Goal: Task Accomplishment & Management: Manage account settings

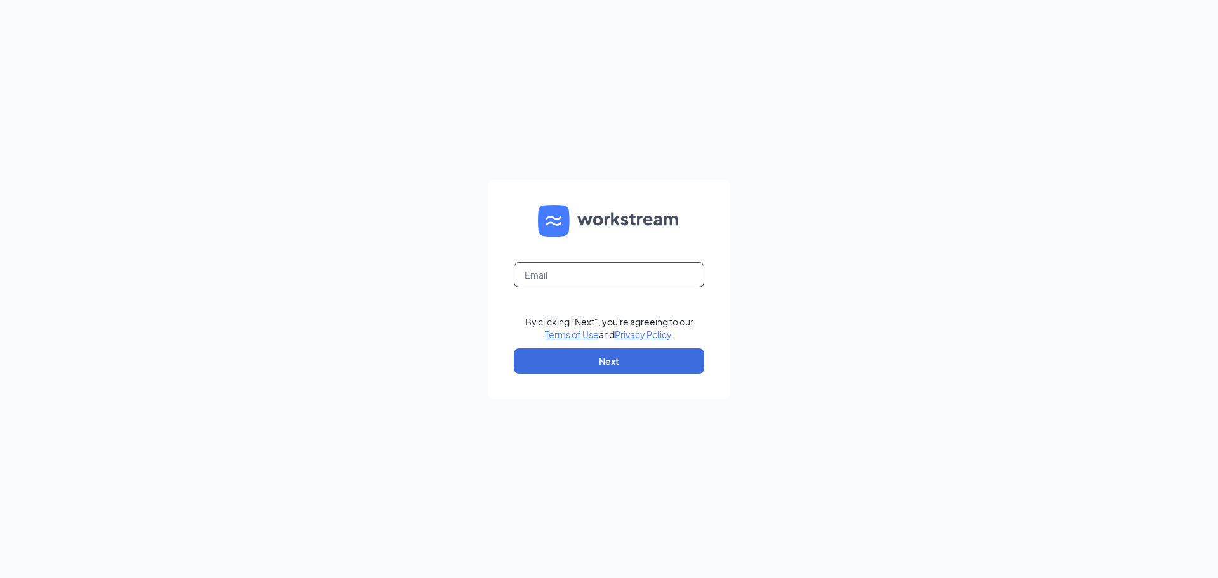
click at [596, 273] on input "text" at bounding box center [609, 274] width 190 height 25
type input "[EMAIL_ADDRESS][DOMAIN_NAME]"
click at [614, 331] on div "By clicking "Next", you're agreeing to our Terms of Use and Privacy Policy ." at bounding box center [609, 327] width 168 height 25
click at [613, 354] on button "Next" at bounding box center [609, 360] width 190 height 25
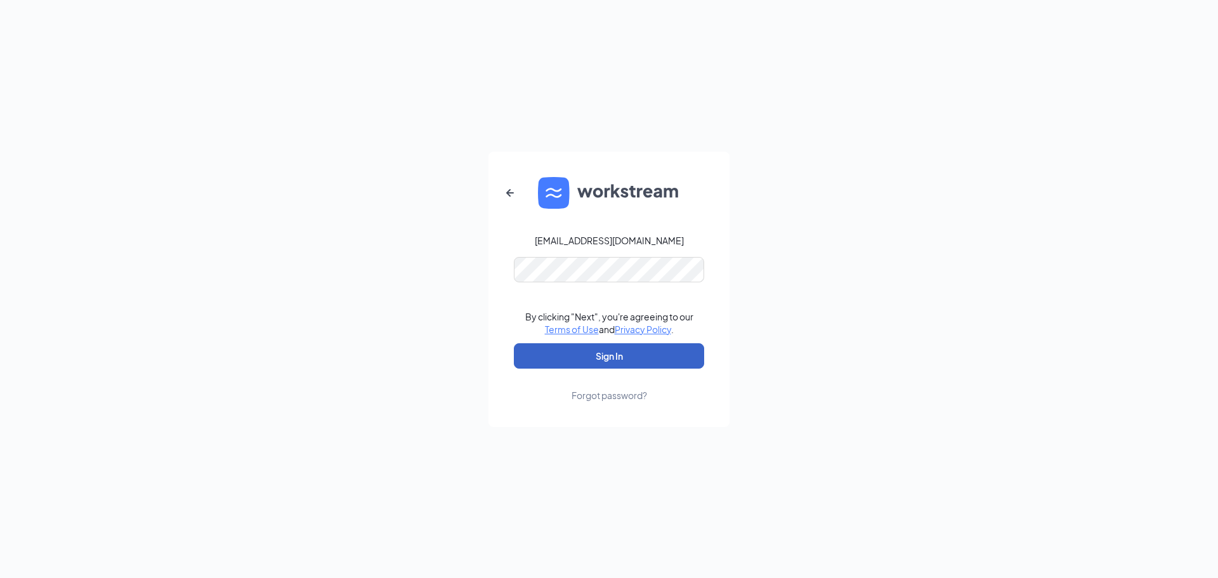
click at [587, 355] on button "Sign In" at bounding box center [609, 355] width 190 height 25
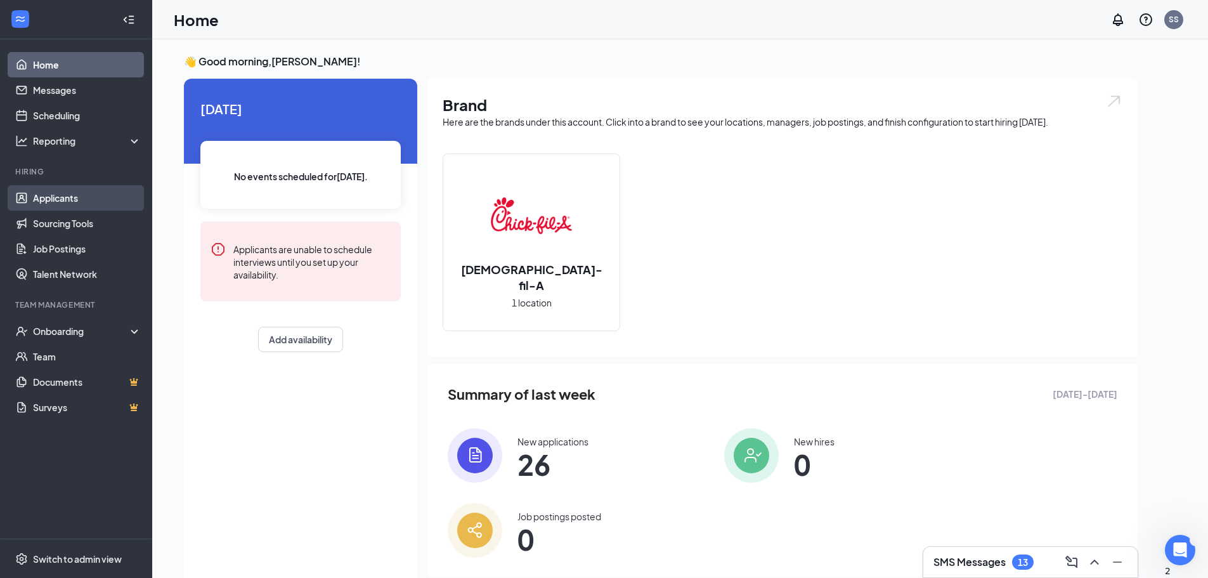
click at [56, 205] on link "Applicants" at bounding box center [87, 197] width 108 height 25
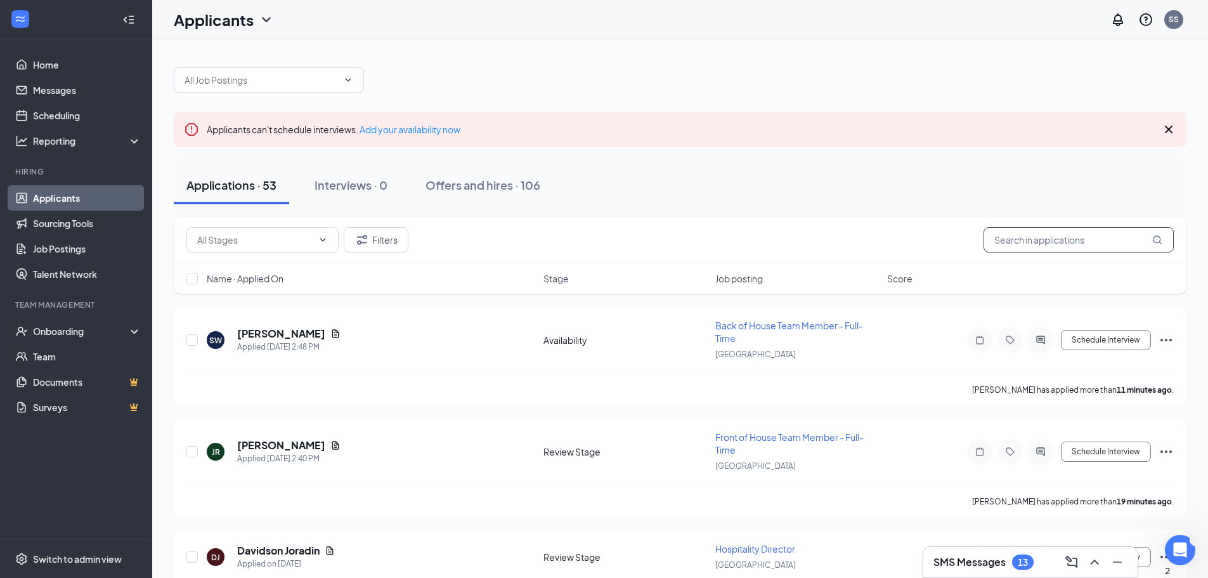
click at [1021, 242] on input "text" at bounding box center [1079, 239] width 190 height 25
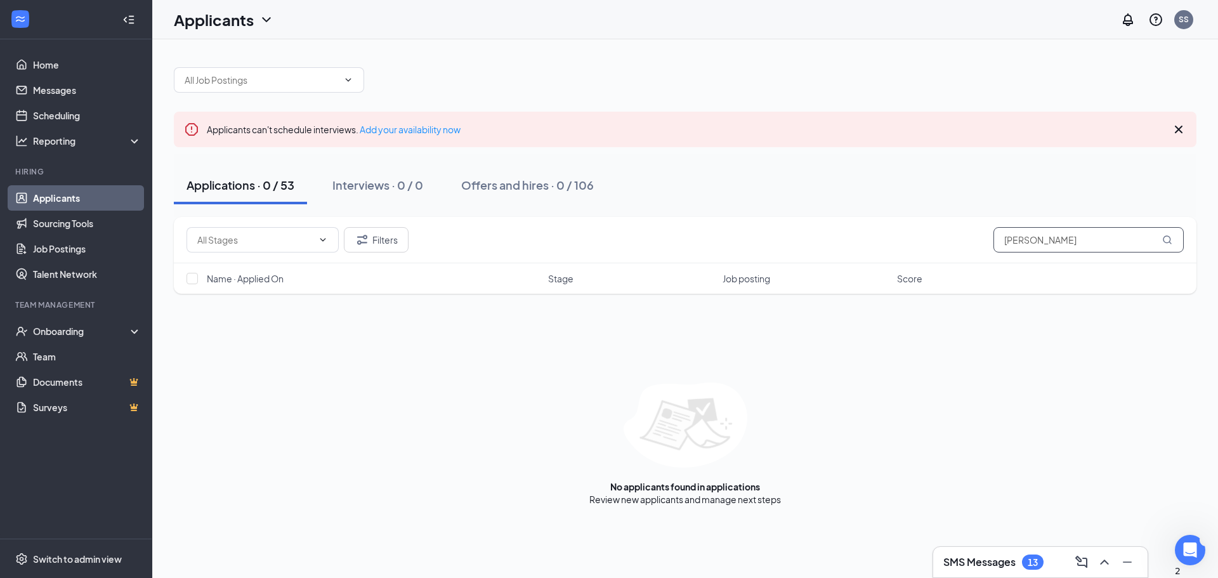
type input "kaitlyn"
click at [47, 202] on link "Applicants" at bounding box center [87, 197] width 108 height 25
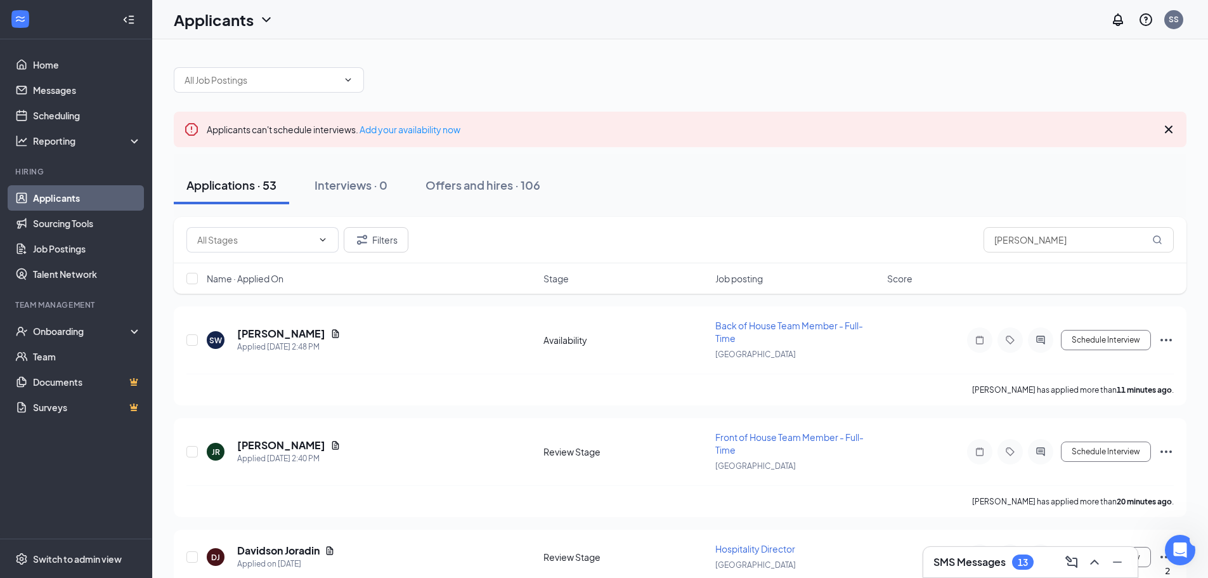
click at [55, 202] on link "Applicants" at bounding box center [87, 197] width 108 height 25
drag, startPoint x: 1059, startPoint y: 241, endPoint x: 949, endPoint y: 244, distance: 109.8
click at [949, 244] on div "Filters kaitlyn" at bounding box center [681, 239] width 988 height 25
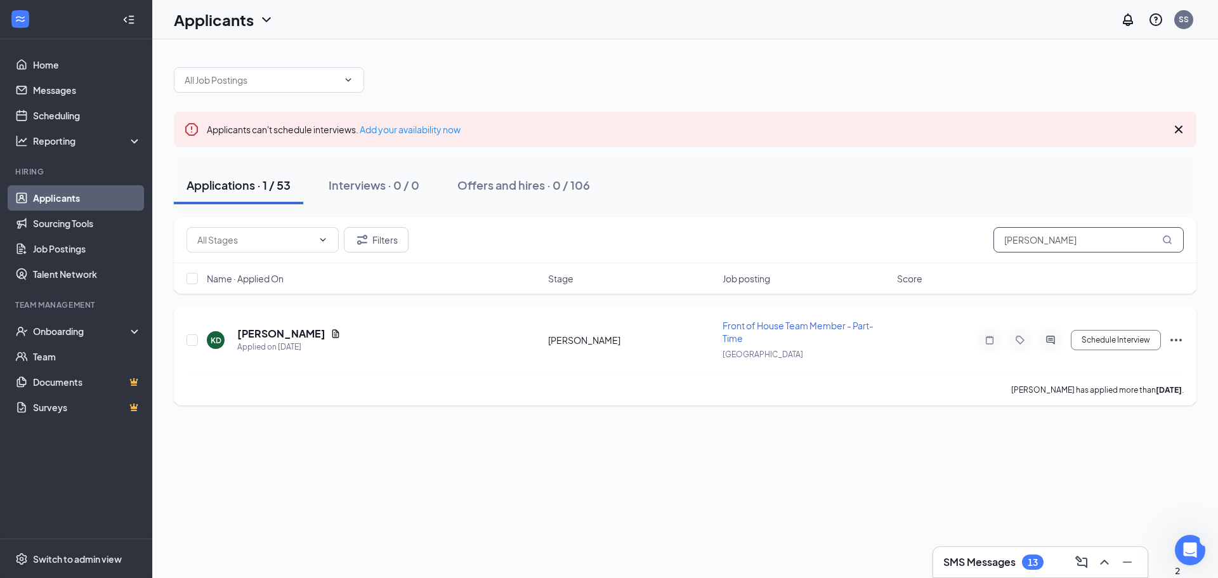
type input "diaz"
click at [1181, 340] on icon "Ellipses" at bounding box center [1175, 340] width 11 height 3
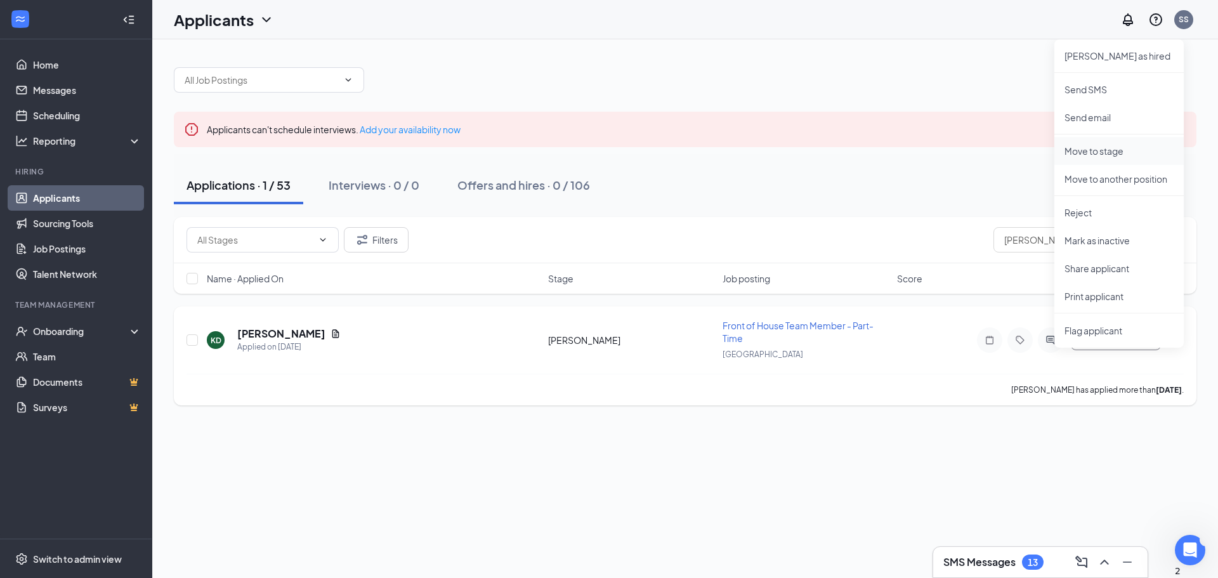
click at [1080, 153] on p "Move to stage" at bounding box center [1118, 151] width 109 height 13
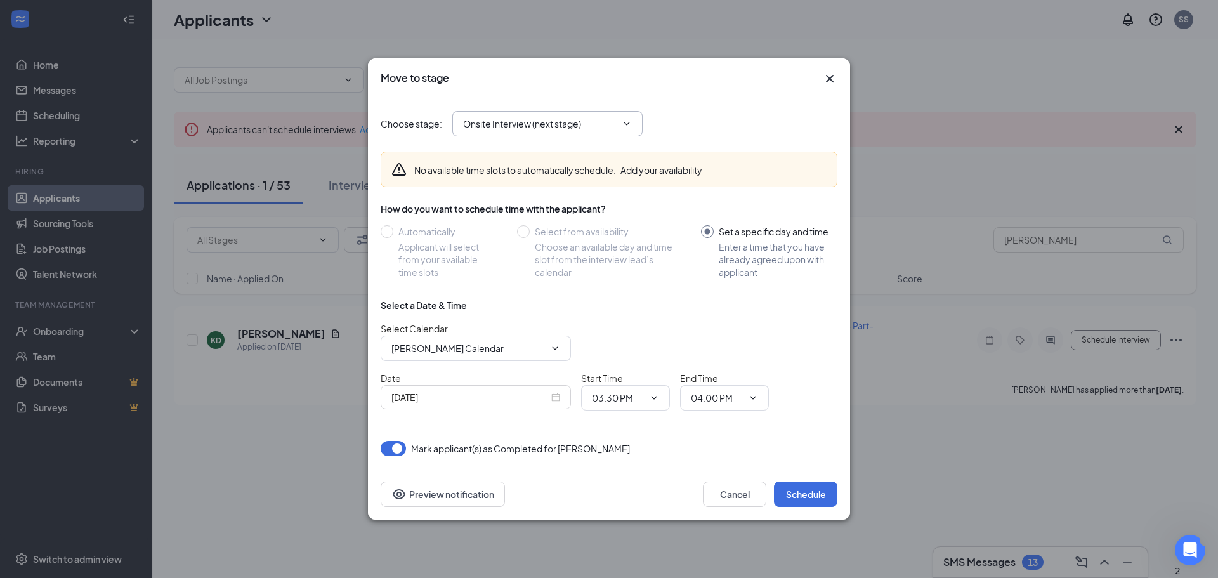
click at [607, 131] on span "Onsite Interview (next stage)" at bounding box center [547, 123] width 190 height 25
click at [629, 120] on icon "ChevronDown" at bounding box center [627, 124] width 10 height 10
click at [625, 122] on icon "ChevronDown" at bounding box center [627, 124] width 10 height 10
click at [560, 120] on input "Onsite Interview (next stage)" at bounding box center [540, 124] width 154 height 14
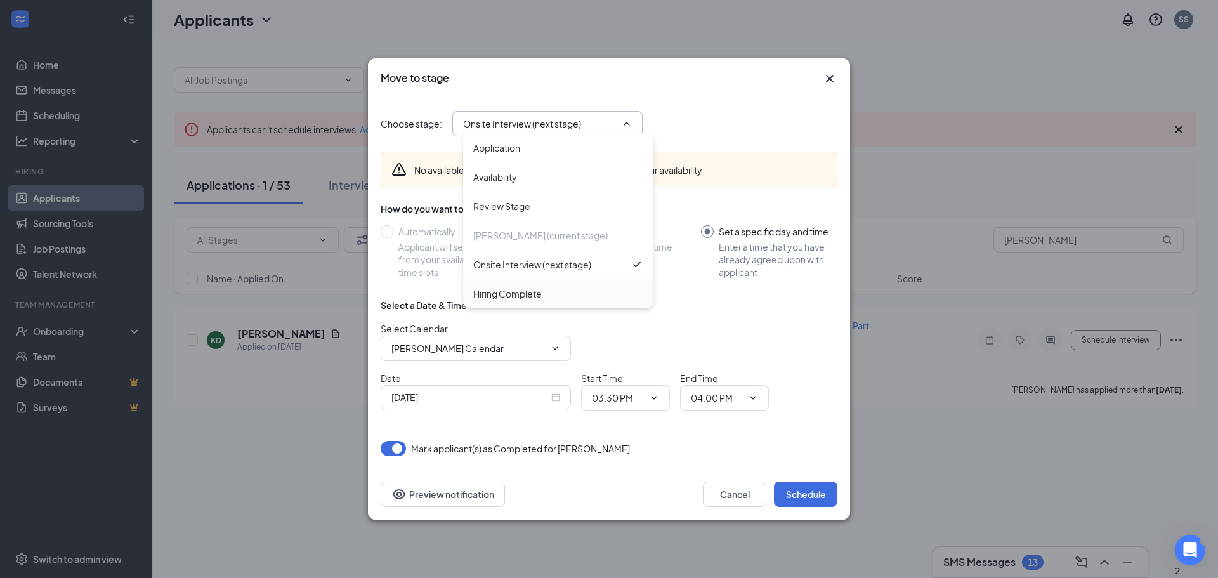
click at [522, 293] on div "Hiring Complete" at bounding box center [507, 294] width 69 height 14
type input "Hiring Complete"
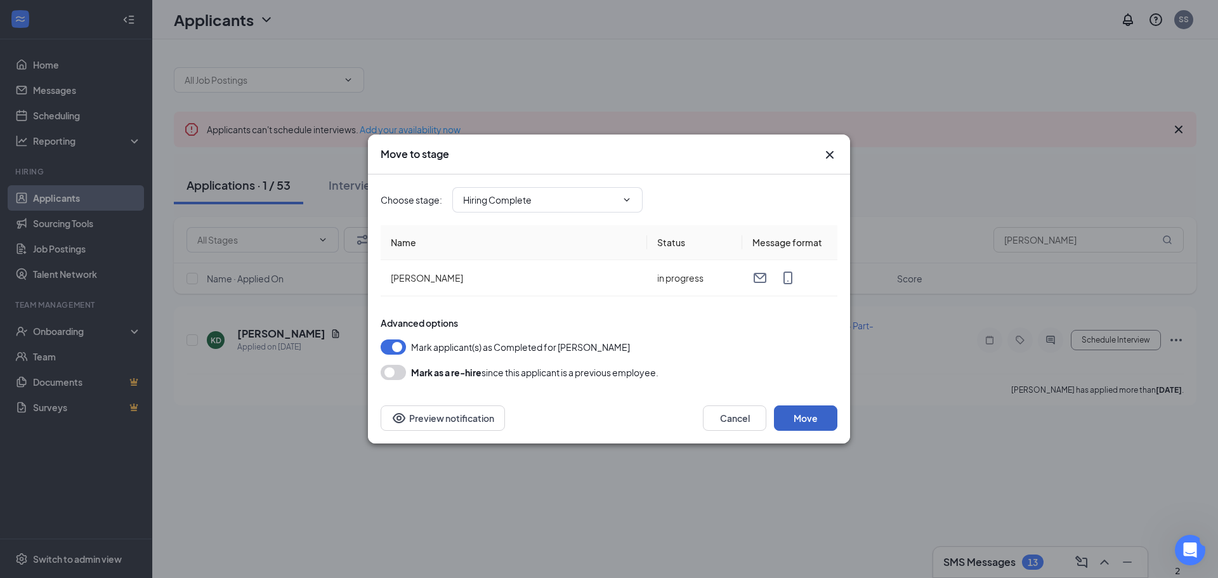
click at [783, 417] on button "Move" at bounding box center [805, 417] width 63 height 25
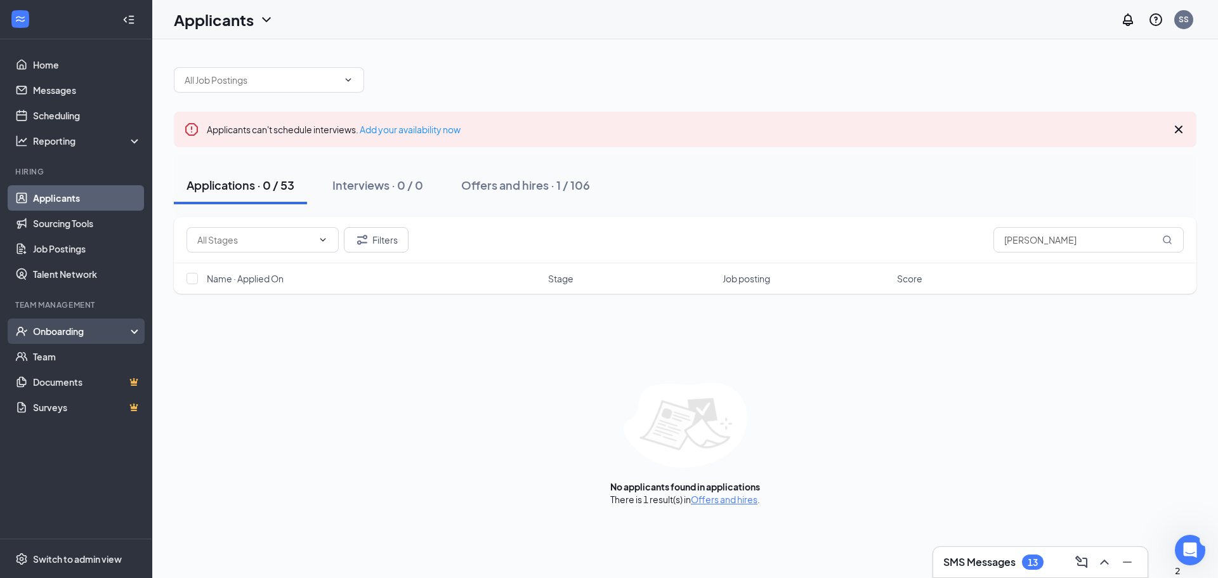
click at [50, 323] on div "Onboarding" at bounding box center [76, 330] width 152 height 25
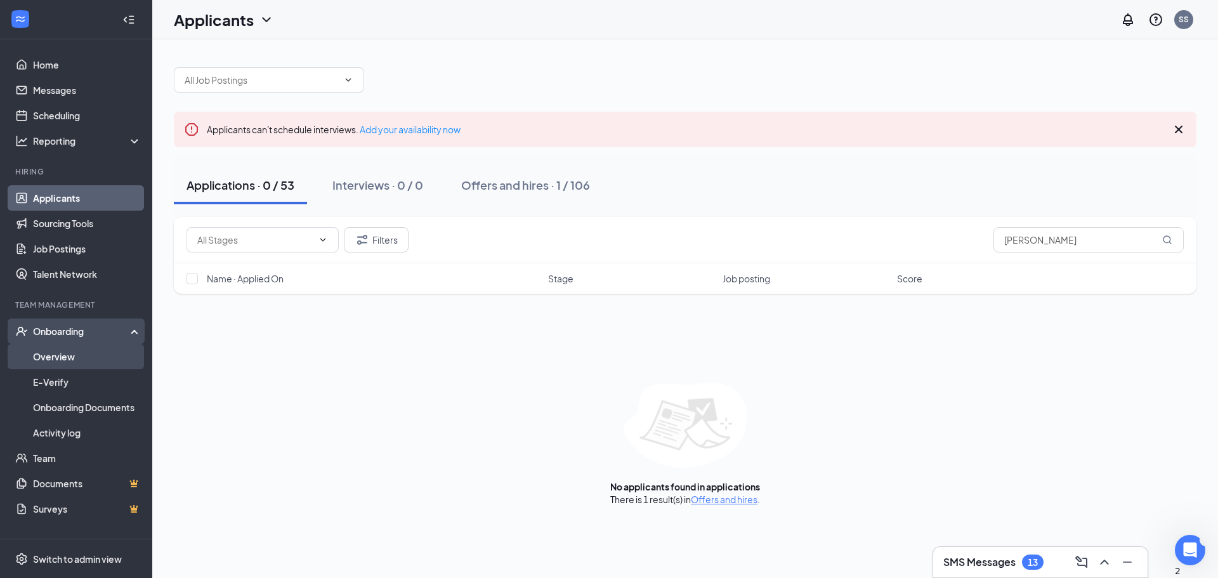
click at [53, 353] on link "Overview" at bounding box center [87, 356] width 108 height 25
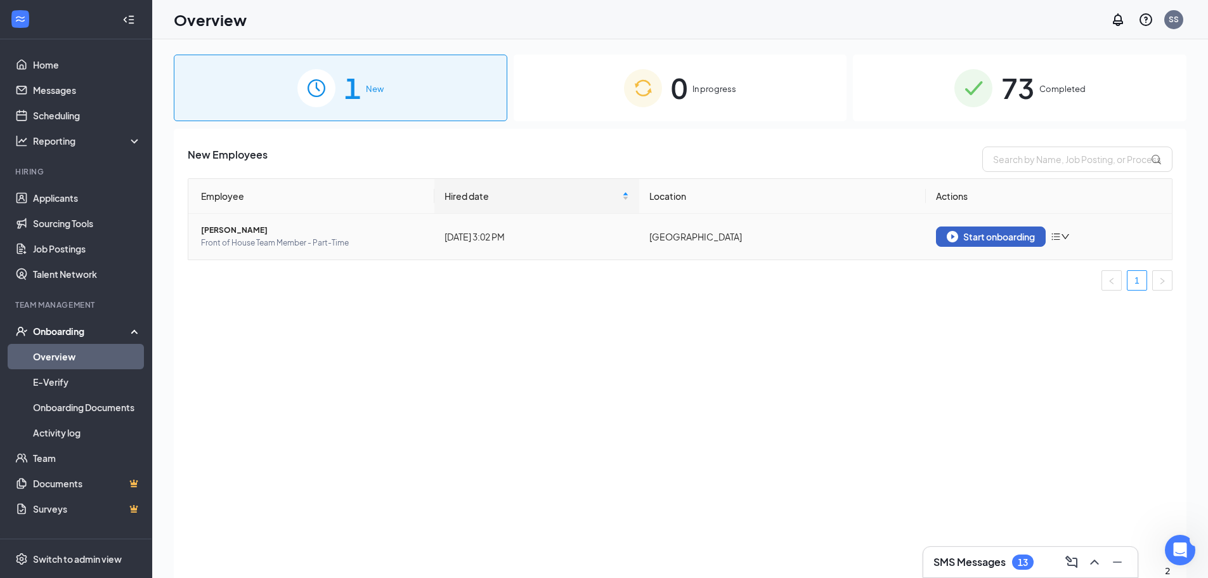
click at [982, 240] on div "Start onboarding" at bounding box center [991, 236] width 88 height 11
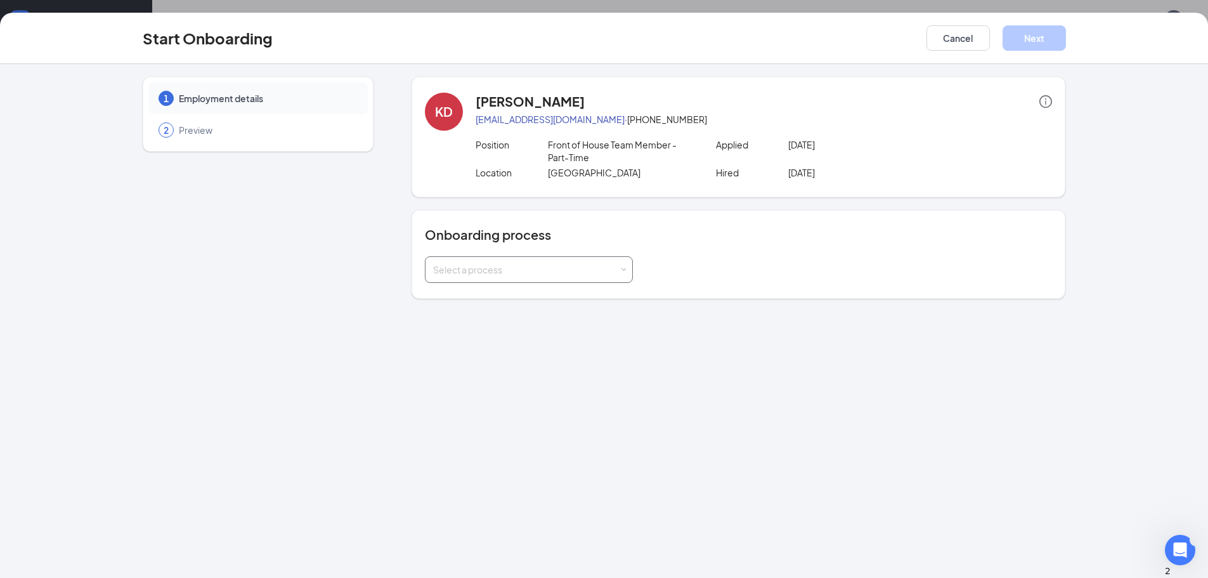
click at [521, 275] on div "Select a process" at bounding box center [526, 269] width 186 height 13
click at [507, 303] on li "Chick-fil-A Onboarding" at bounding box center [529, 296] width 208 height 23
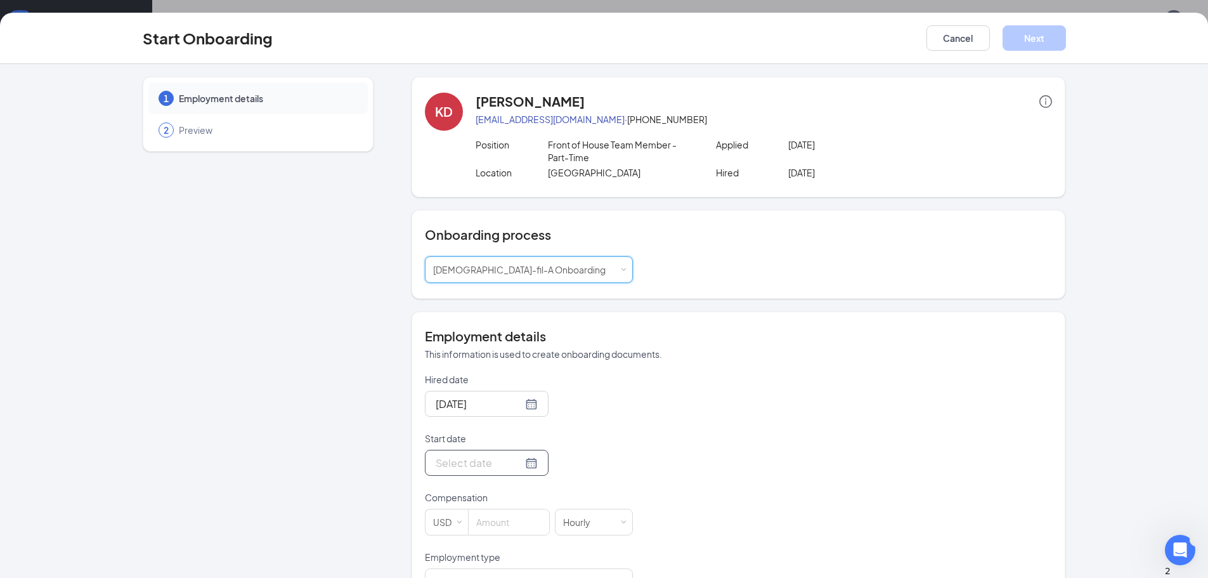
click at [474, 459] on input "Start date" at bounding box center [479, 463] width 87 height 16
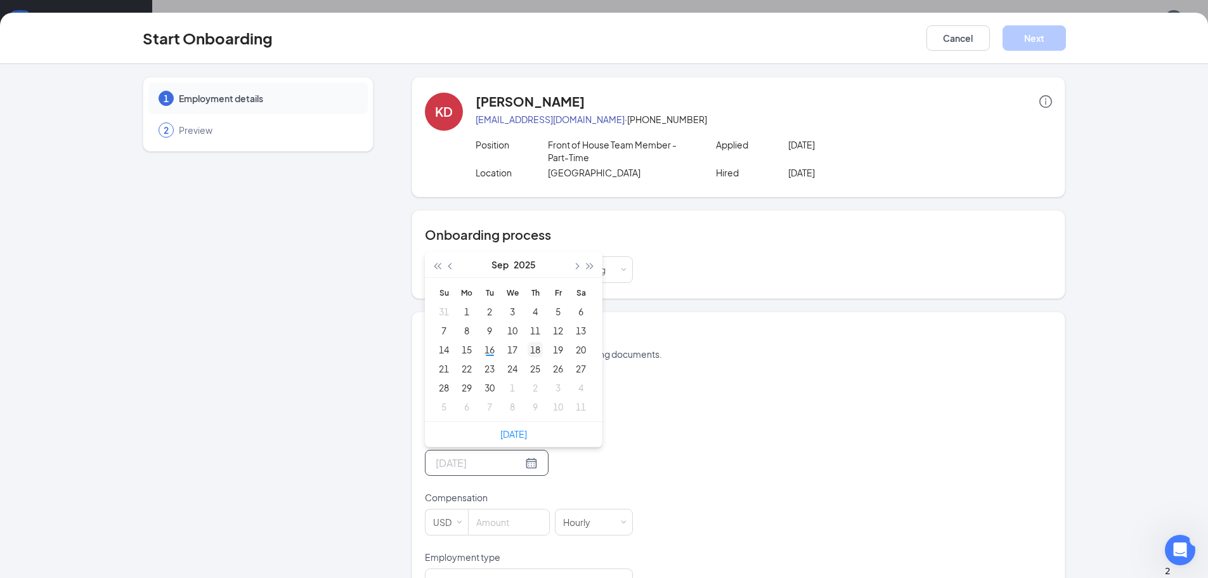
type input "Sep 18, 2025"
click at [535, 353] on div "18" at bounding box center [535, 349] width 15 height 15
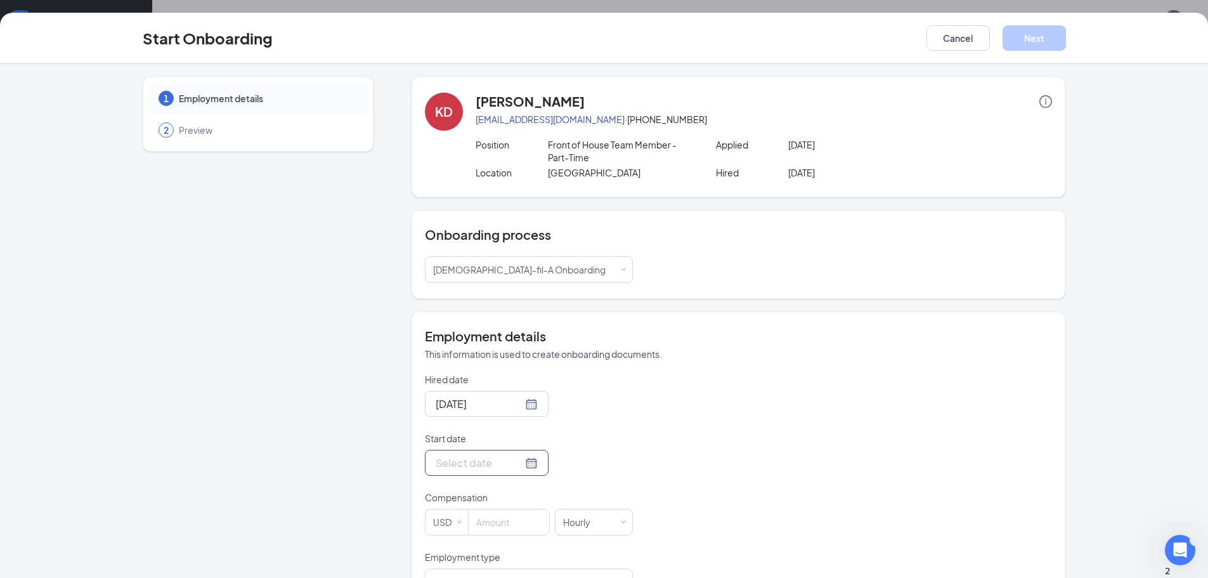
click at [514, 462] on div at bounding box center [487, 463] width 102 height 16
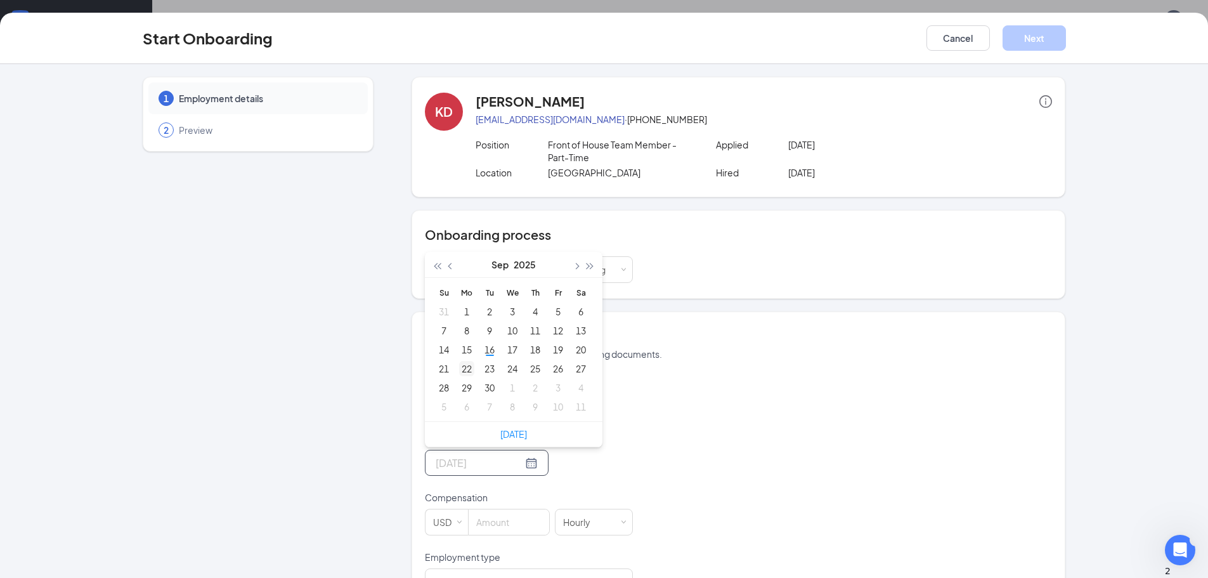
type input "Sep 22, 2025"
click at [469, 371] on div "22" at bounding box center [466, 368] width 15 height 15
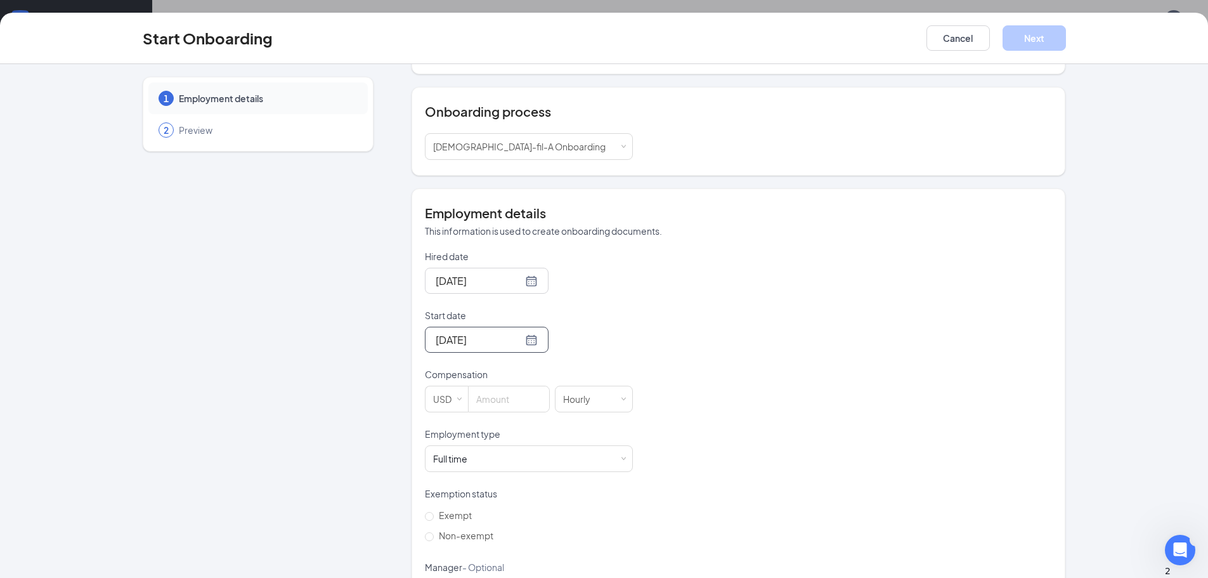
scroll to position [127, 0]
click at [500, 391] on input at bounding box center [509, 395] width 81 height 25
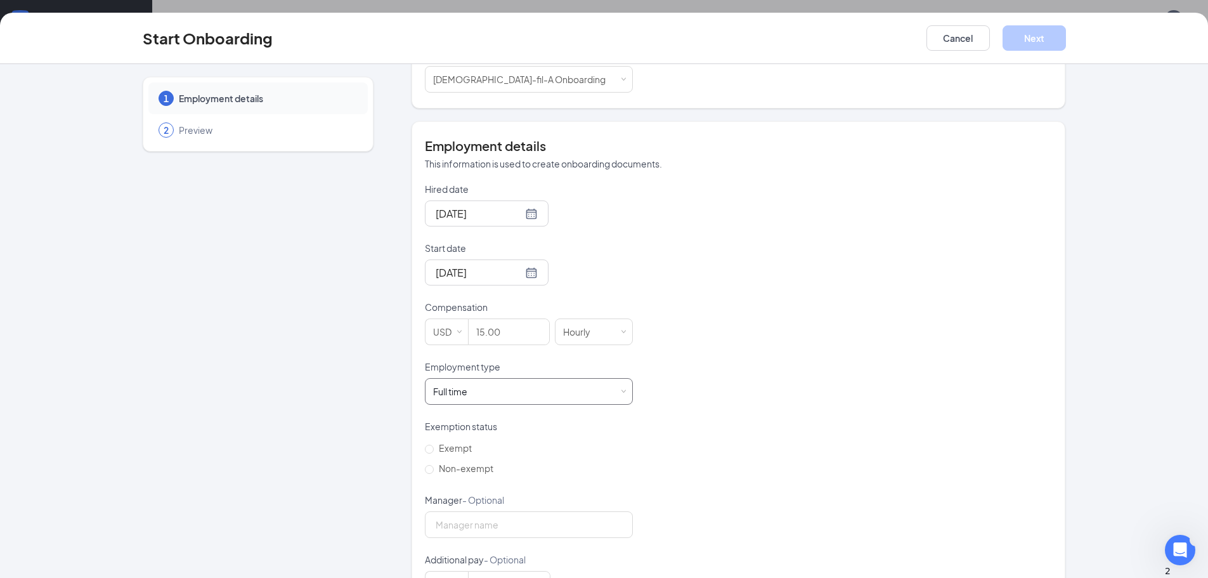
type input "15"
click at [482, 388] on div "Full time Works 30+ hours per week and is reasonably expected to work" at bounding box center [529, 391] width 192 height 25
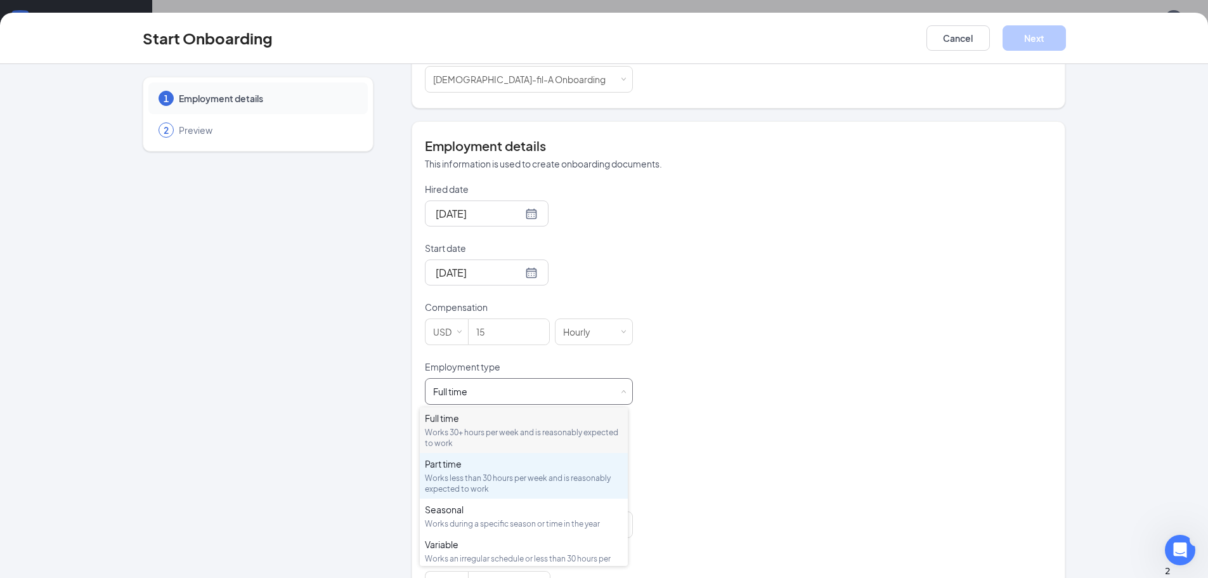
click at [454, 469] on div "Part time" at bounding box center [524, 463] width 198 height 13
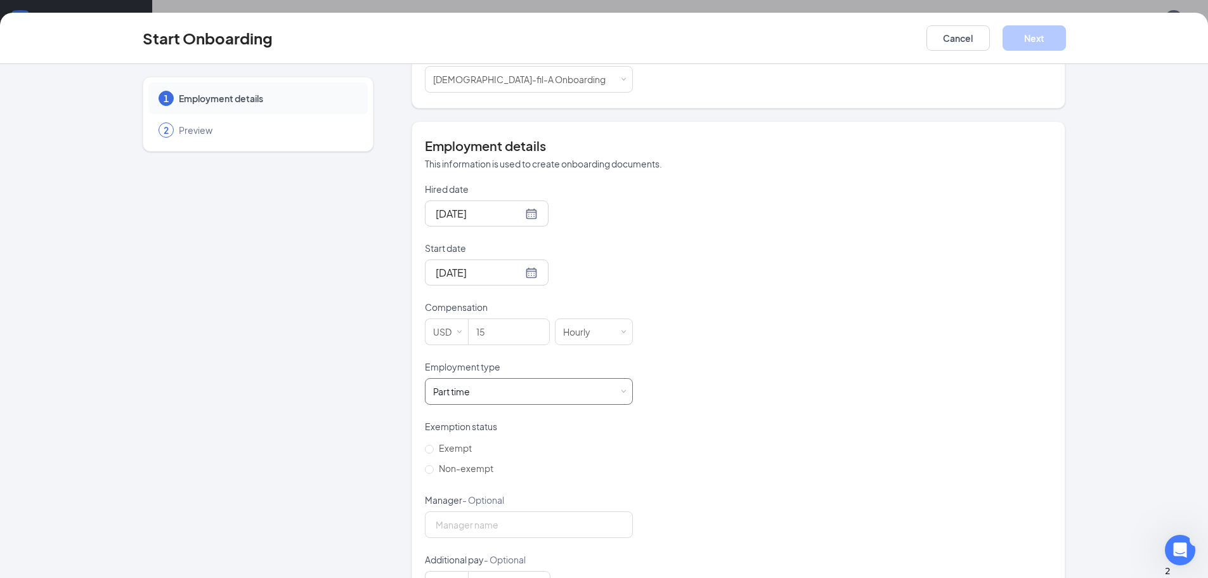
scroll to position [239, 0]
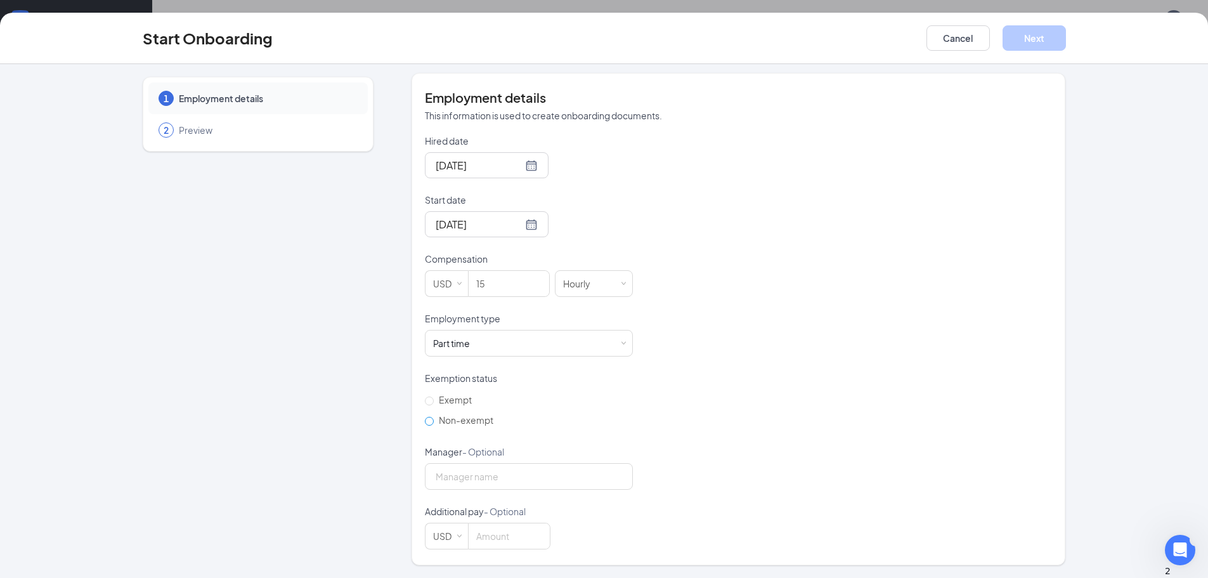
click at [426, 422] on input "Non-exempt" at bounding box center [429, 421] width 9 height 9
radio input "true"
click at [1054, 41] on button "Next" at bounding box center [1034, 37] width 63 height 25
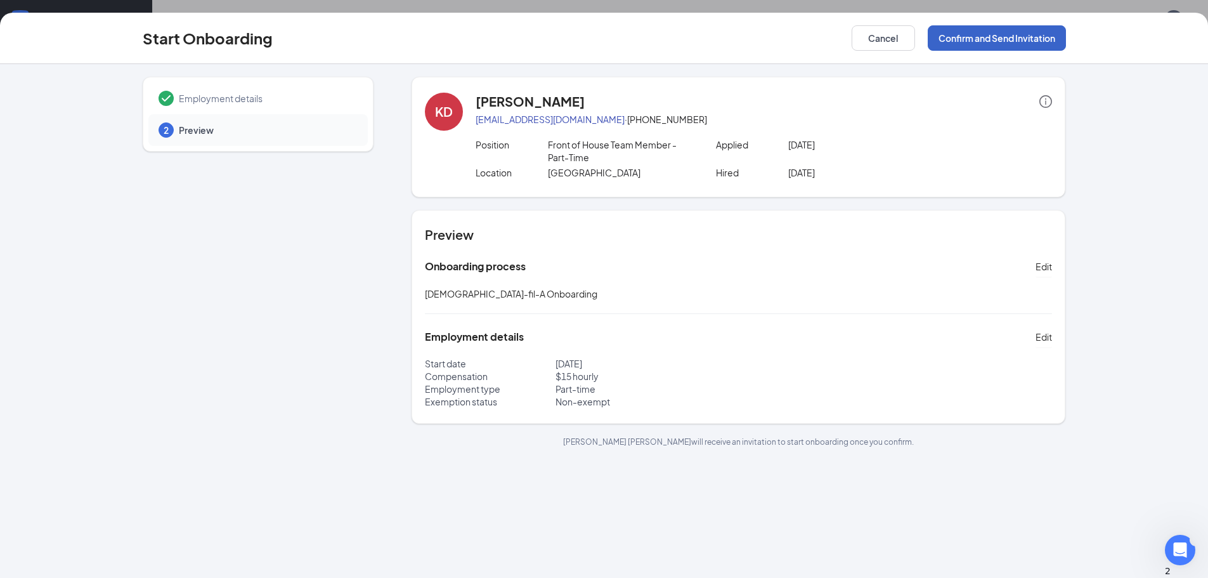
click at [962, 42] on button "Confirm and Send Invitation" at bounding box center [997, 37] width 138 height 25
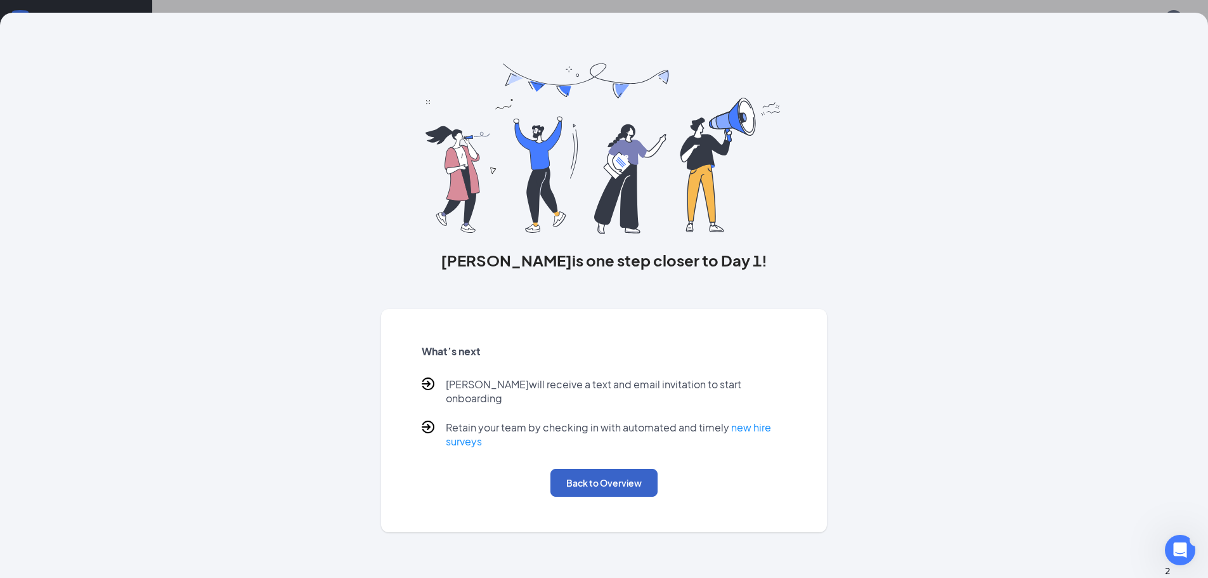
click at [565, 471] on button "Back to Overview" at bounding box center [604, 483] width 107 height 28
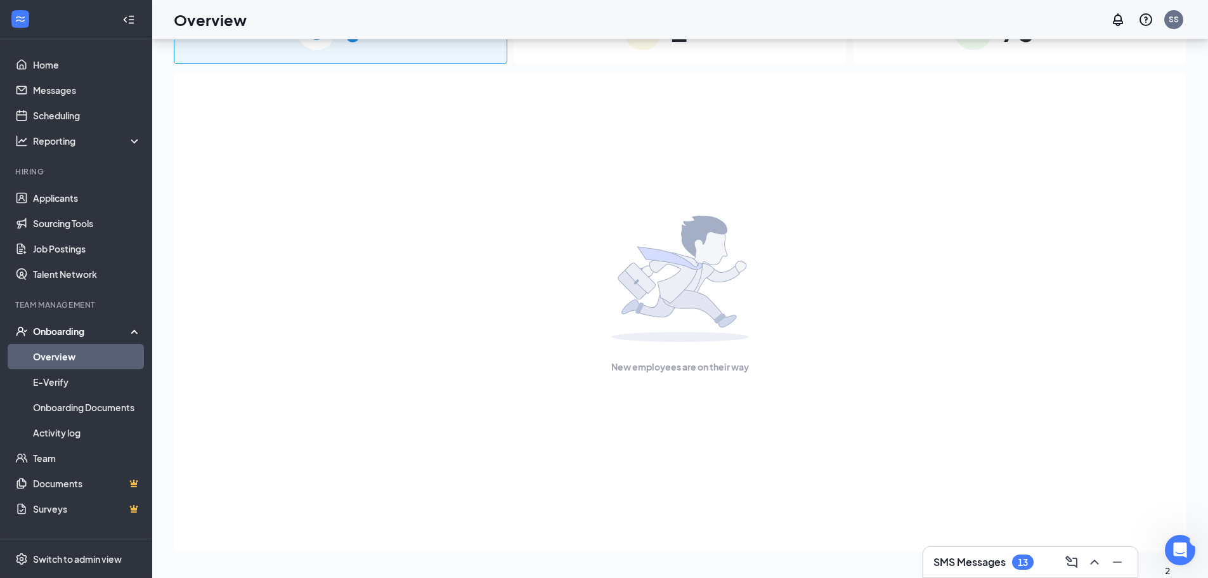
click at [53, 351] on link "Overview" at bounding box center [87, 356] width 108 height 25
